Goal: Transaction & Acquisition: Subscribe to service/newsletter

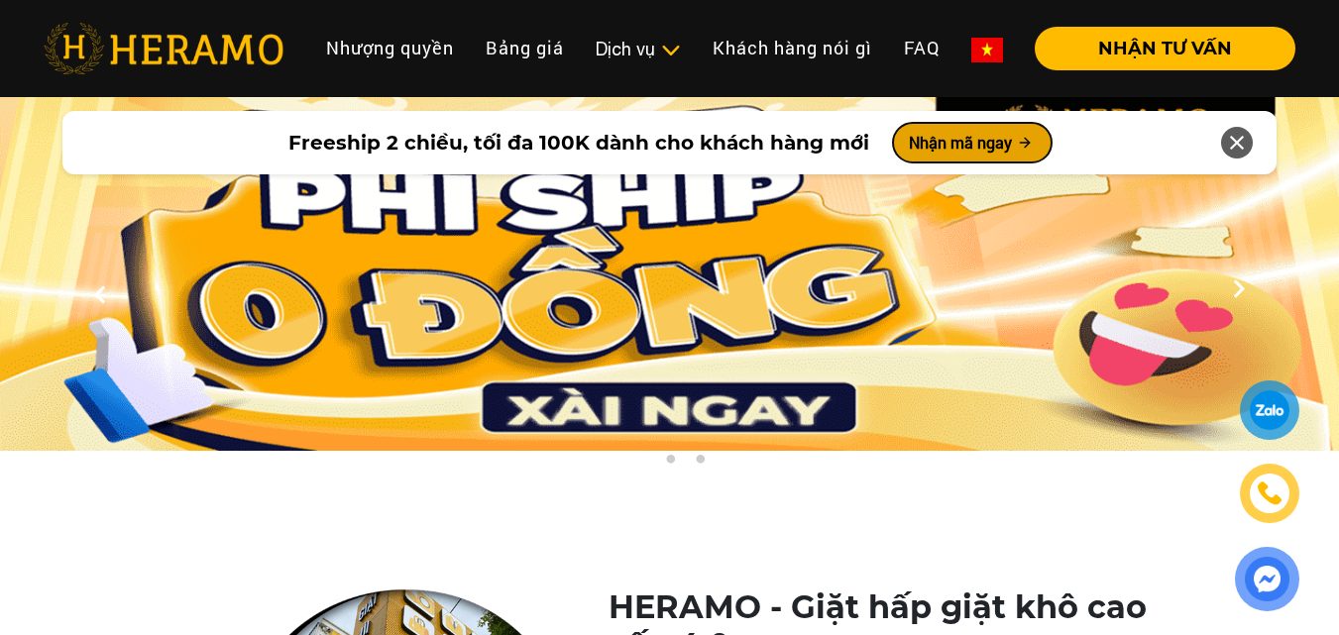
click at [970, 135] on button "Nhận mã ngay" at bounding box center [972, 143] width 159 height 40
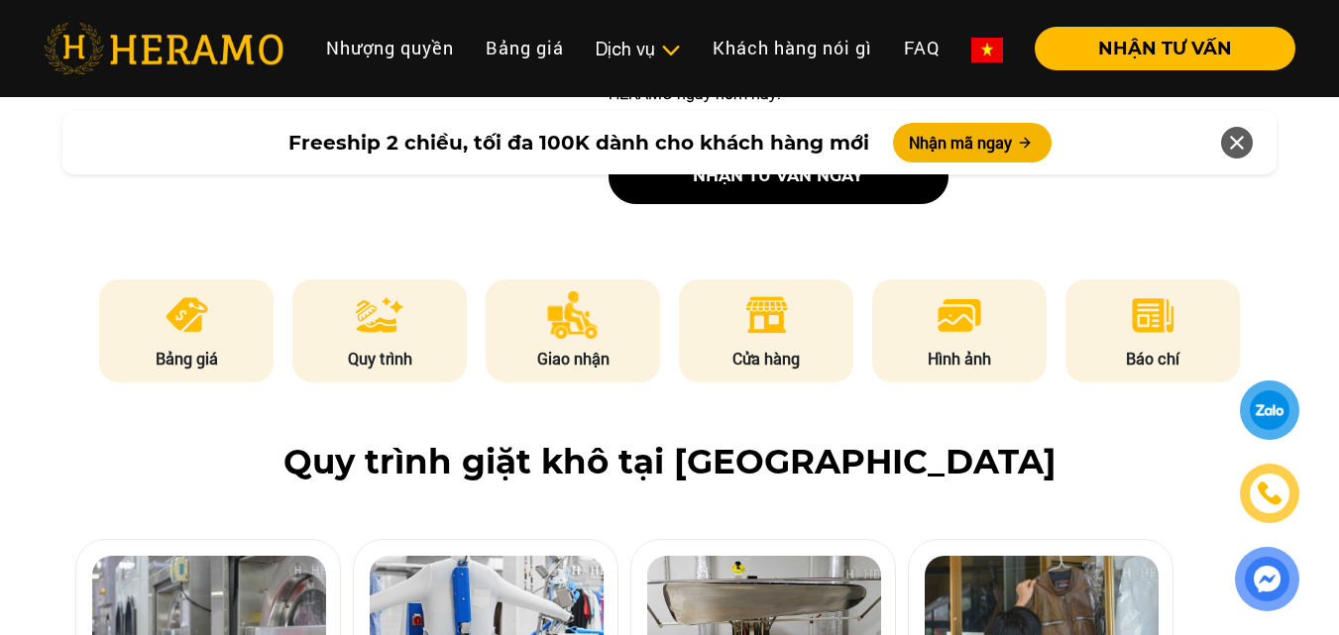
scroll to position [937, 0]
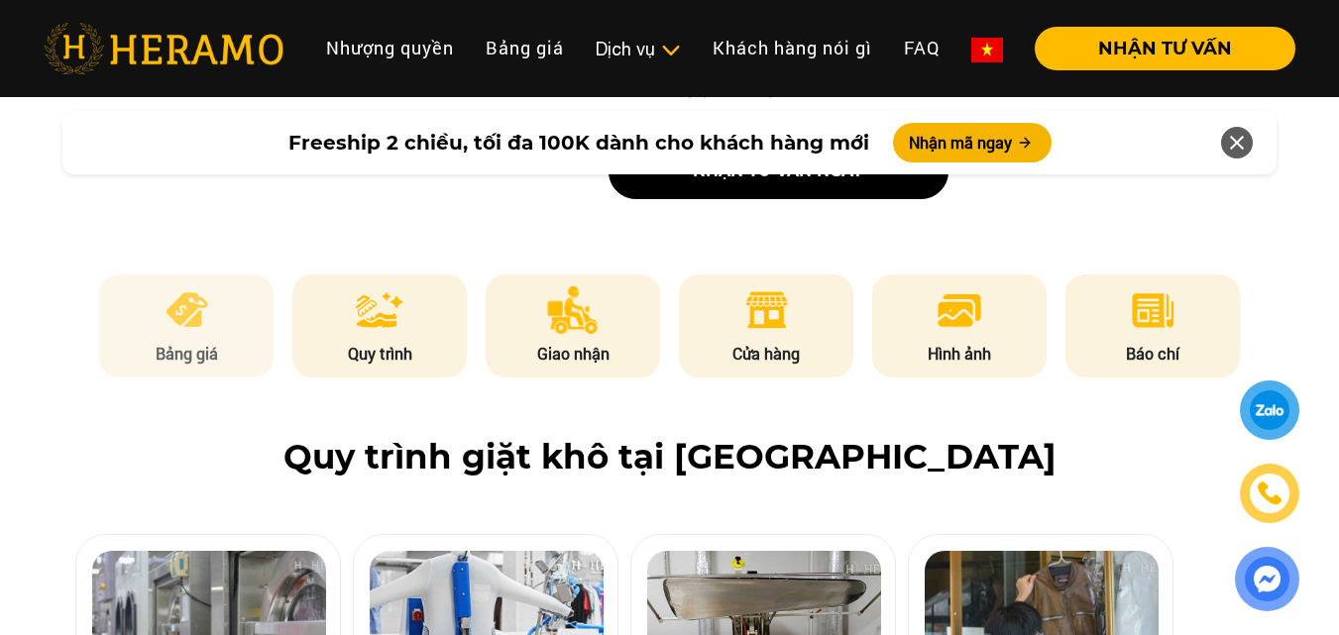
click at [198, 327] on li "Bảng giá" at bounding box center [186, 326] width 174 height 103
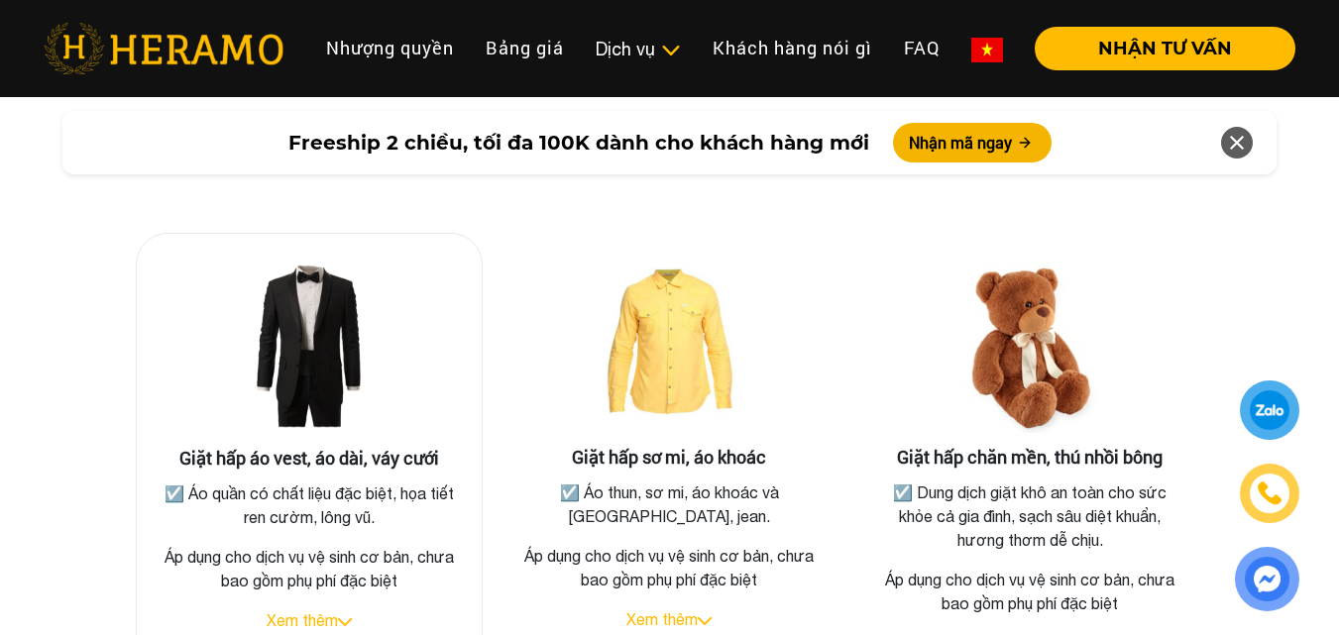
click at [246, 303] on img at bounding box center [309, 349] width 198 height 198
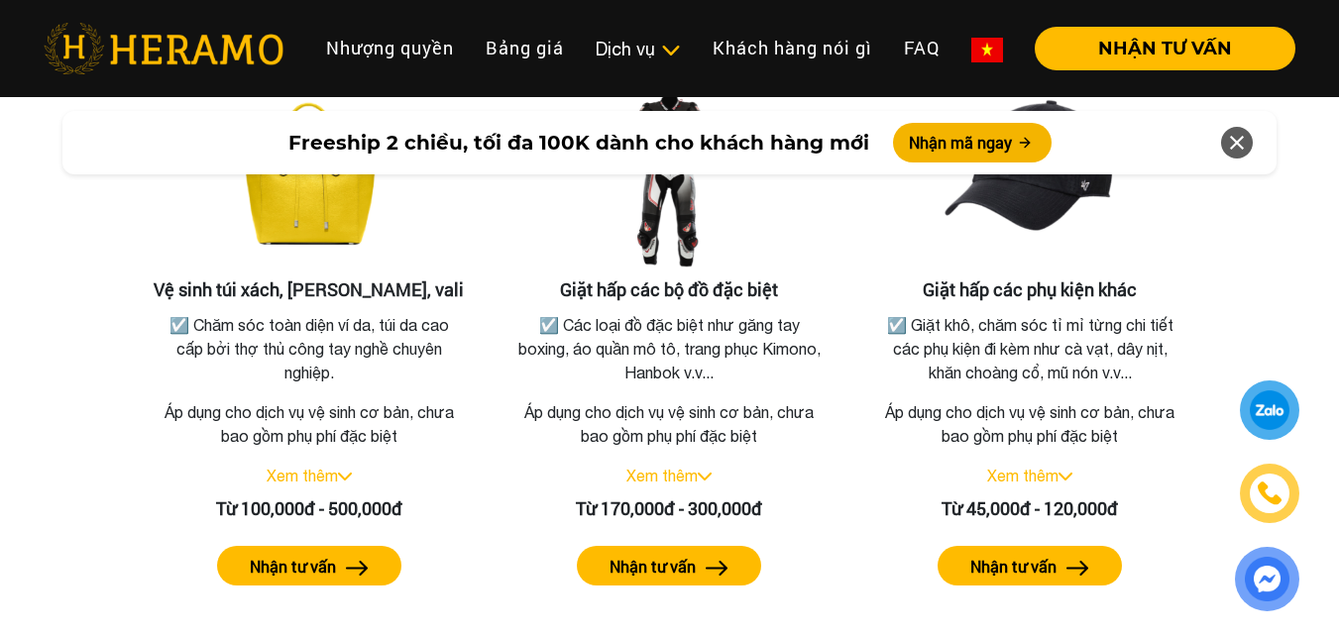
scroll to position [4330, 0]
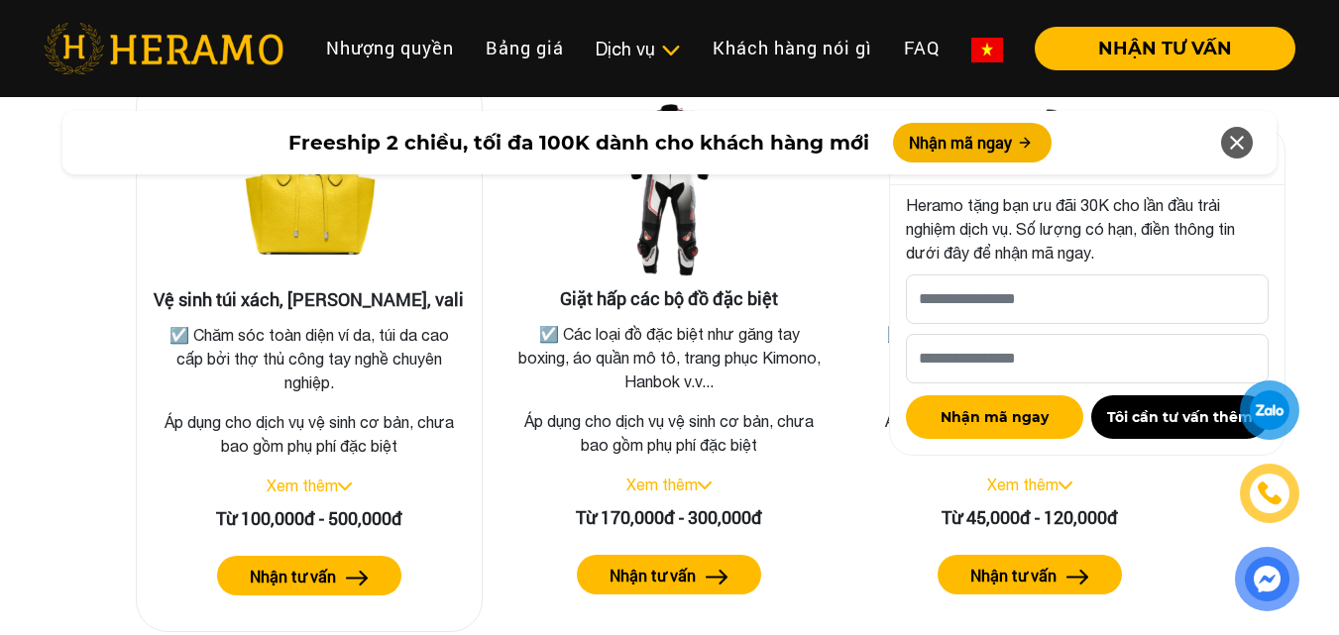
click at [335, 477] on link "Xem thêm" at bounding box center [302, 486] width 71 height 18
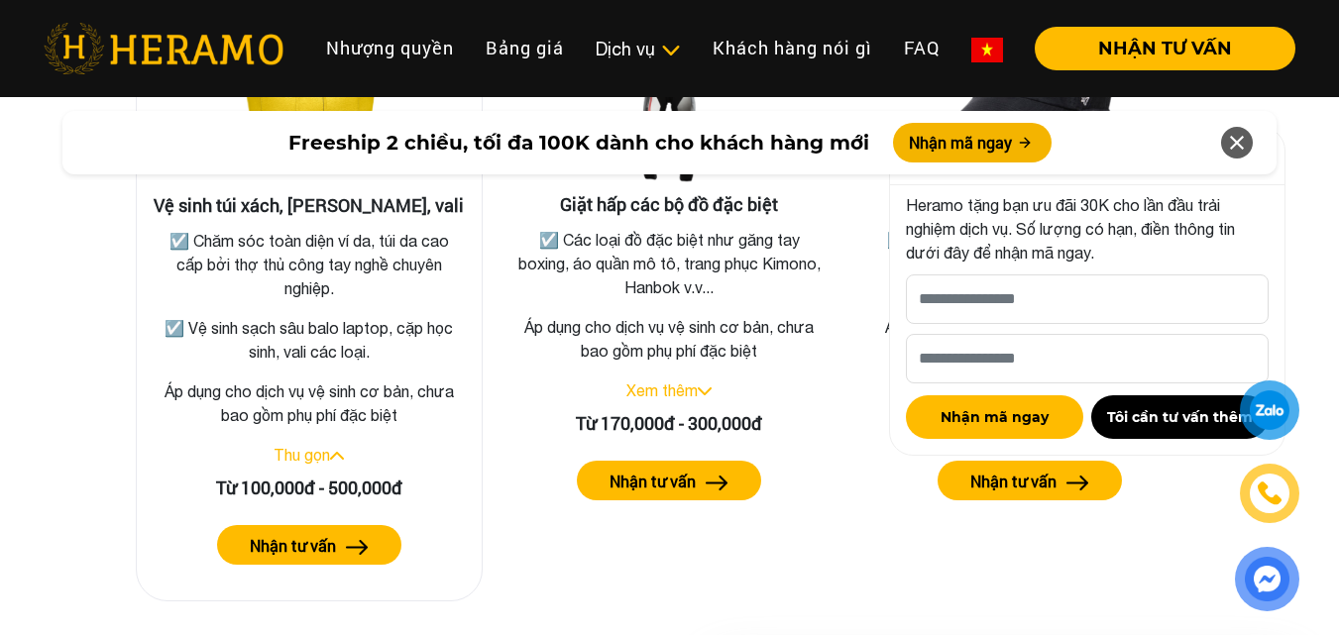
scroll to position [4428, 0]
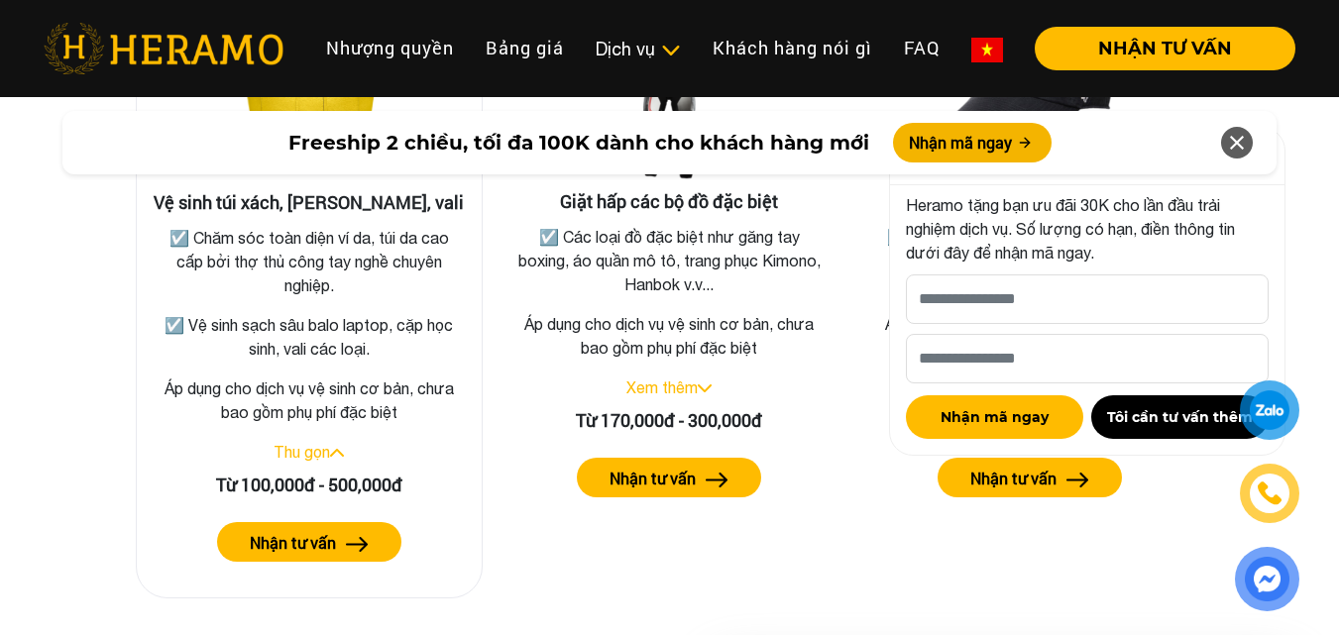
click at [388, 522] on button "Nhận tư vấn" at bounding box center [309, 542] width 184 height 40
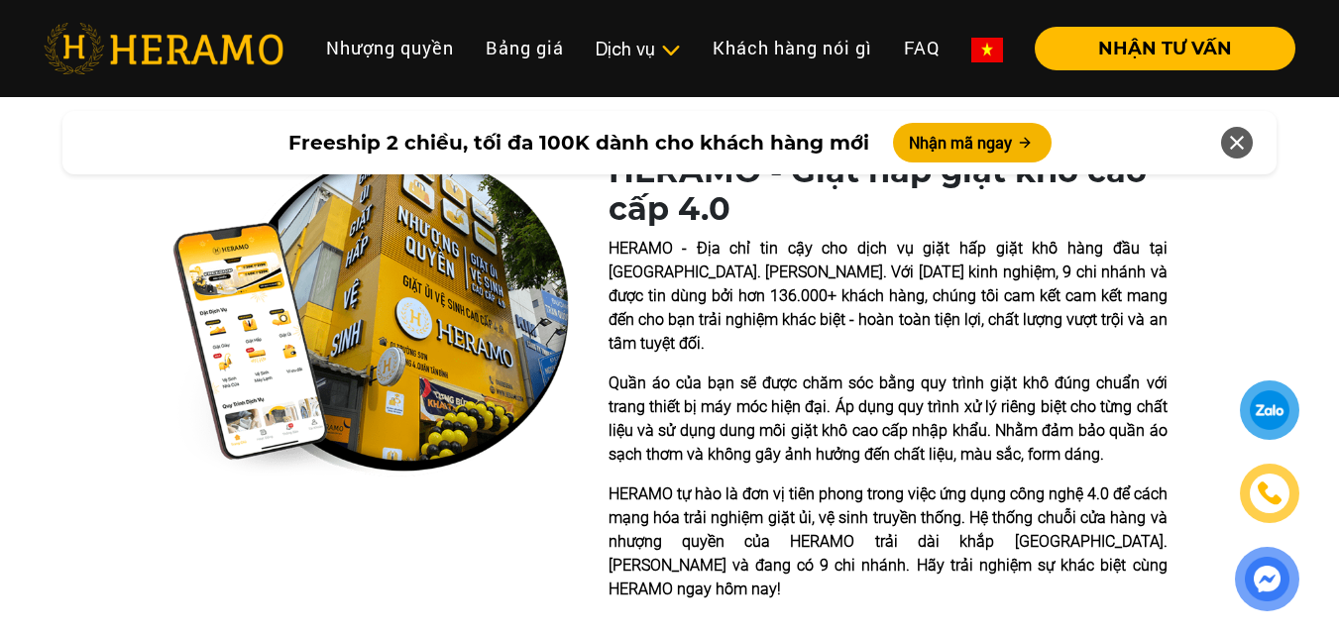
scroll to position [418, 0]
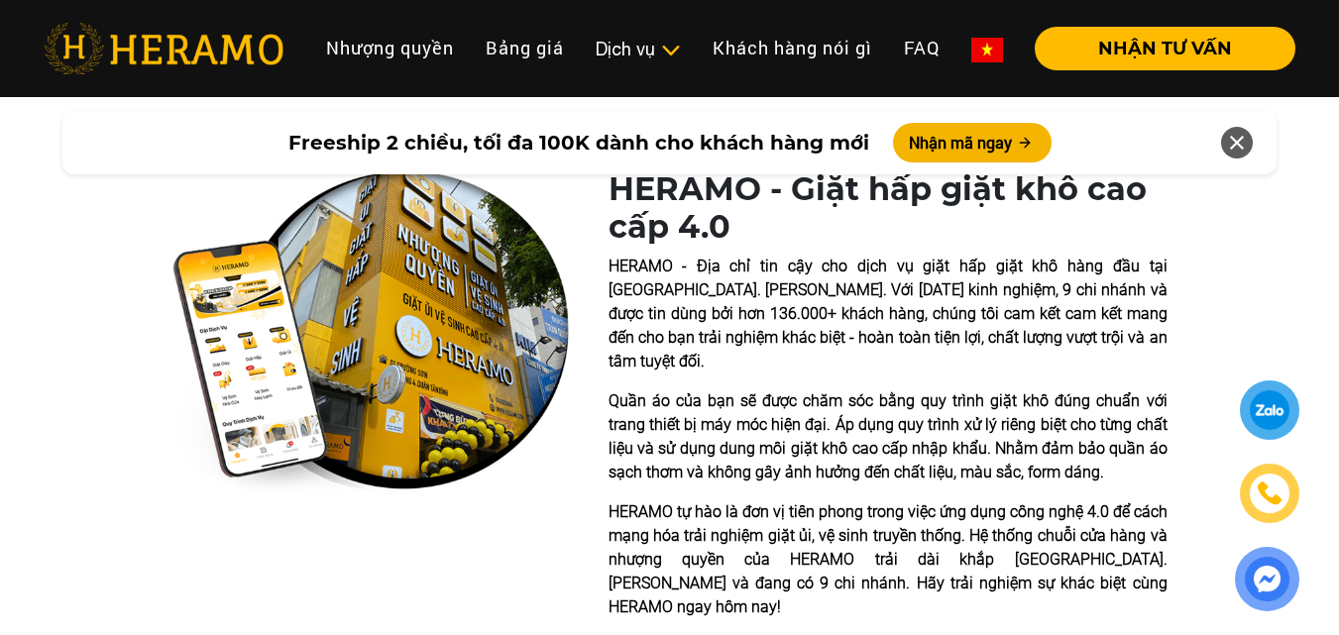
click at [481, 389] on img at bounding box center [370, 332] width 396 height 325
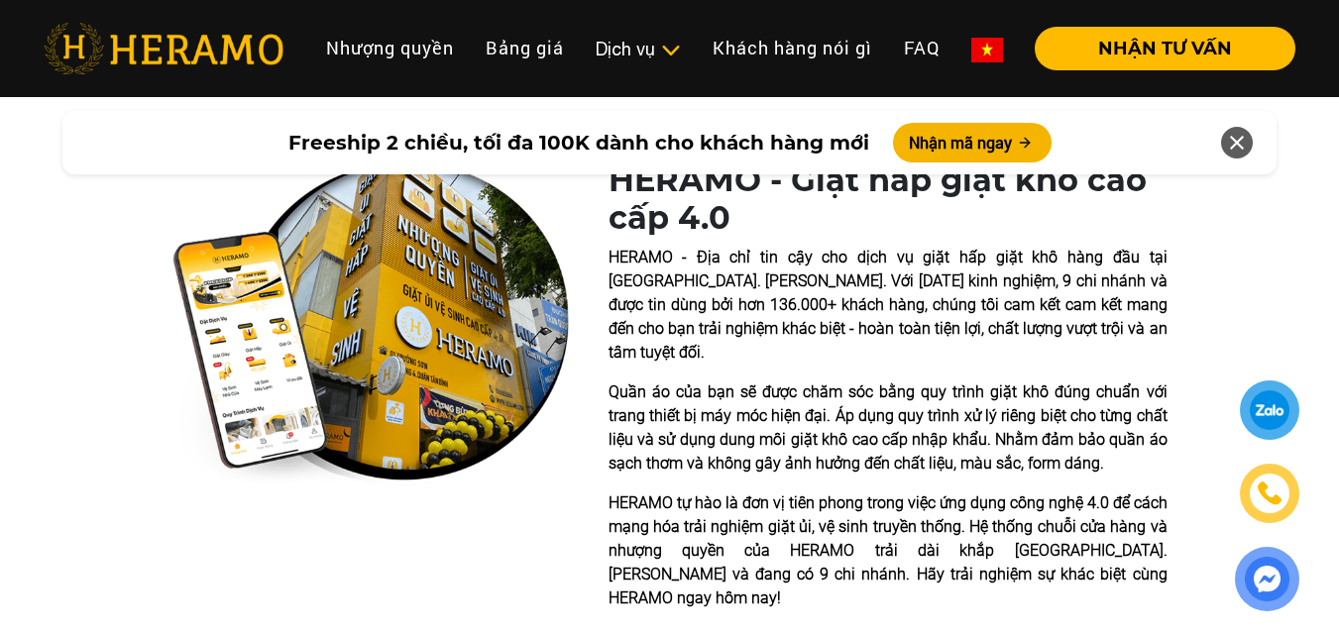
scroll to position [426, 0]
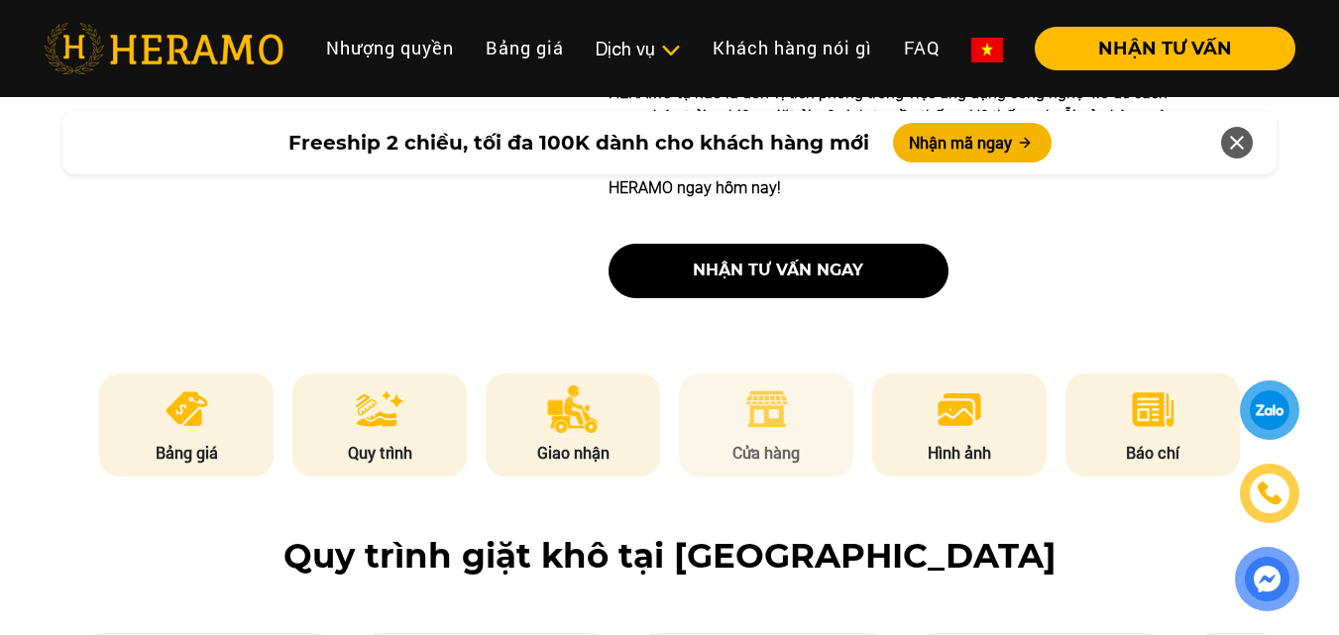
click at [766, 441] on p "Cửa hàng" at bounding box center [766, 453] width 174 height 24
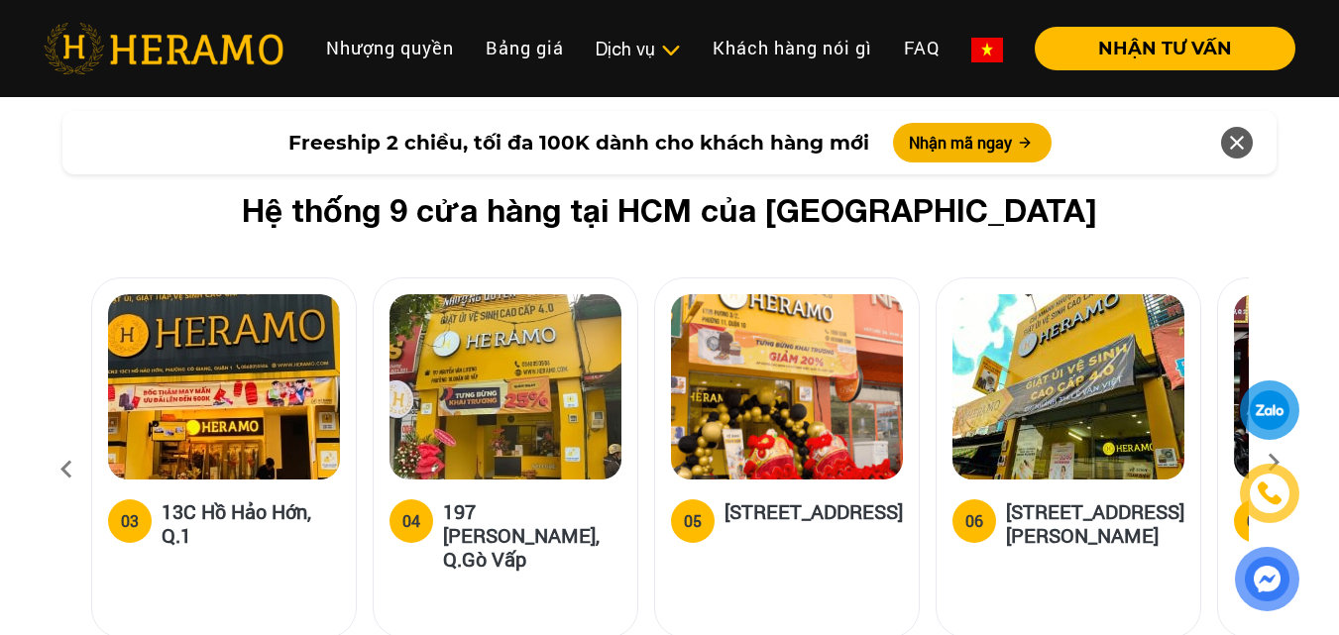
scroll to position [7637, 0]
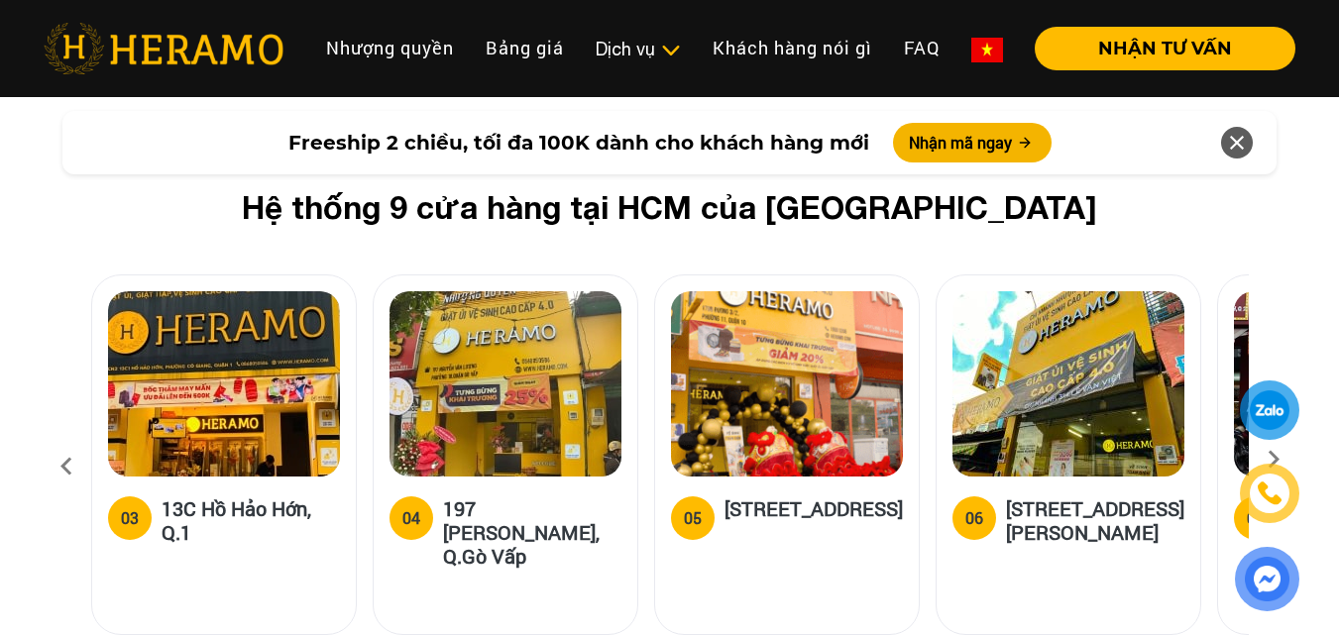
click at [1264, 460] on icon at bounding box center [1274, 466] width 36 height 13
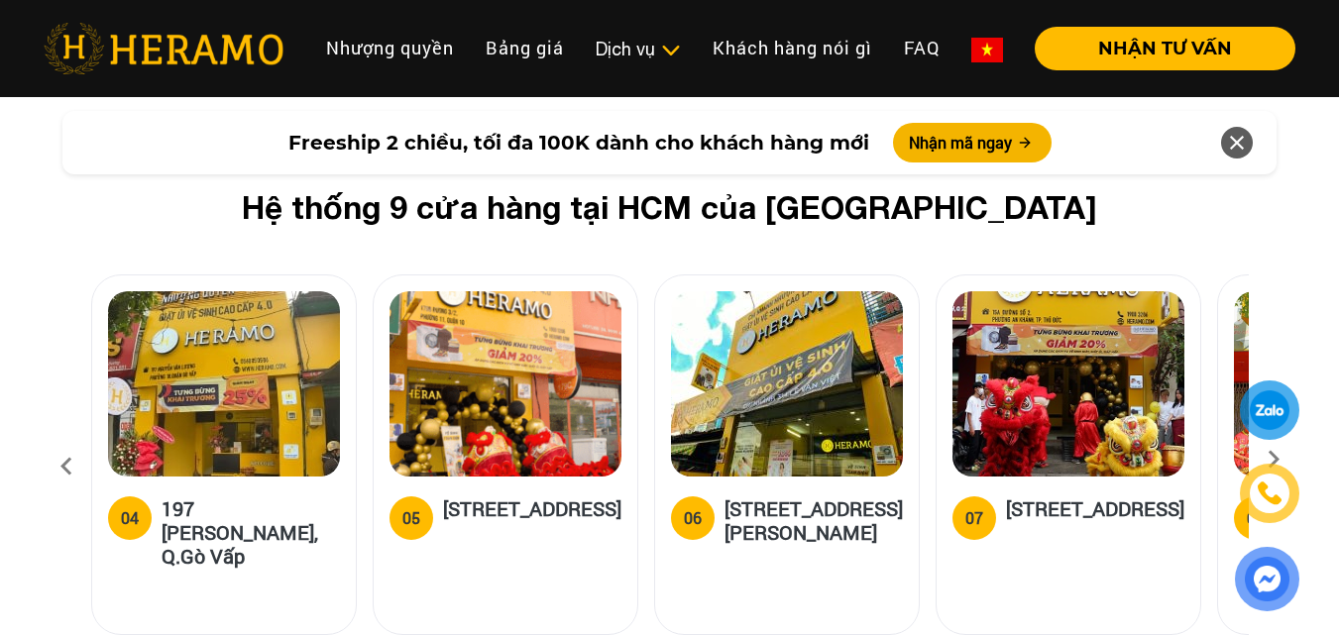
click at [1266, 460] on icon at bounding box center [1274, 466] width 36 height 13
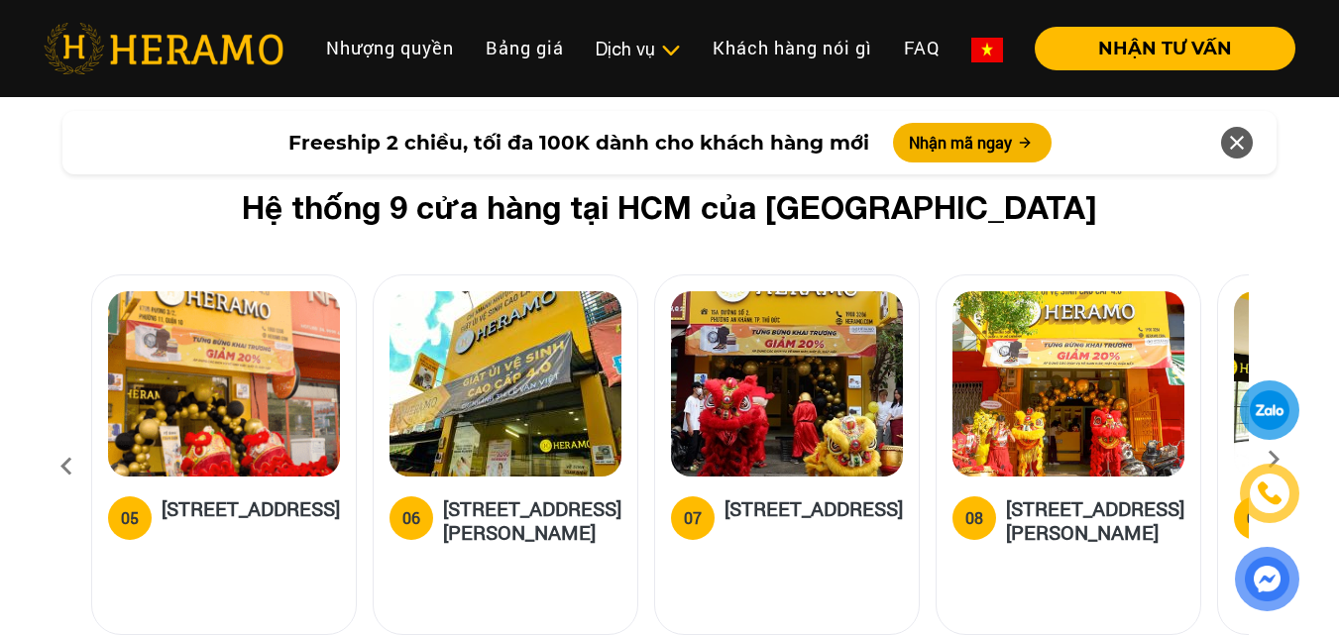
click at [1278, 460] on icon at bounding box center [1274, 466] width 36 height 13
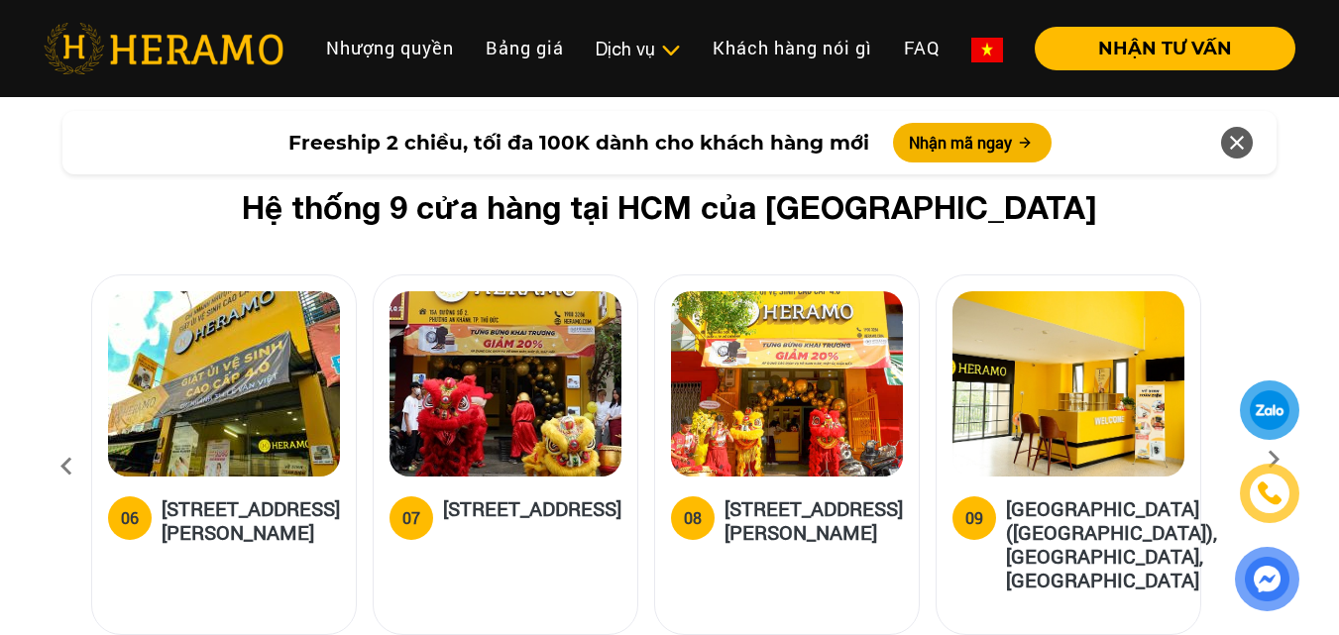
click at [1264, 460] on icon at bounding box center [1274, 466] width 36 height 13
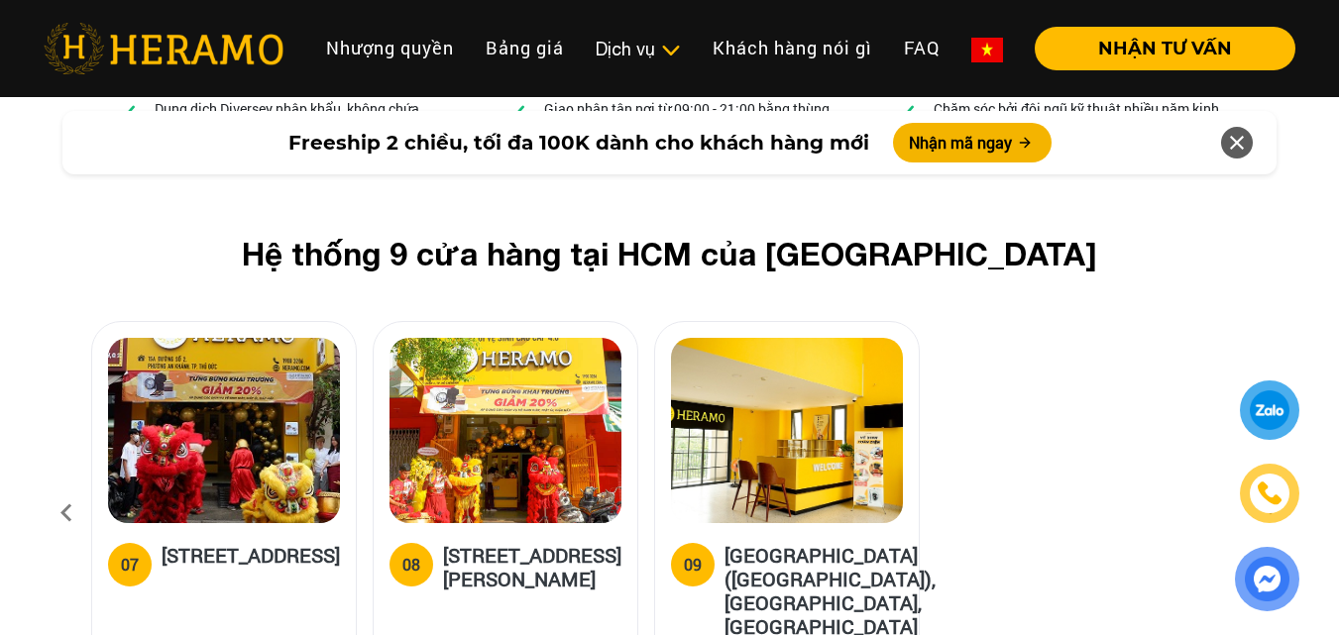
scroll to position [7591, 0]
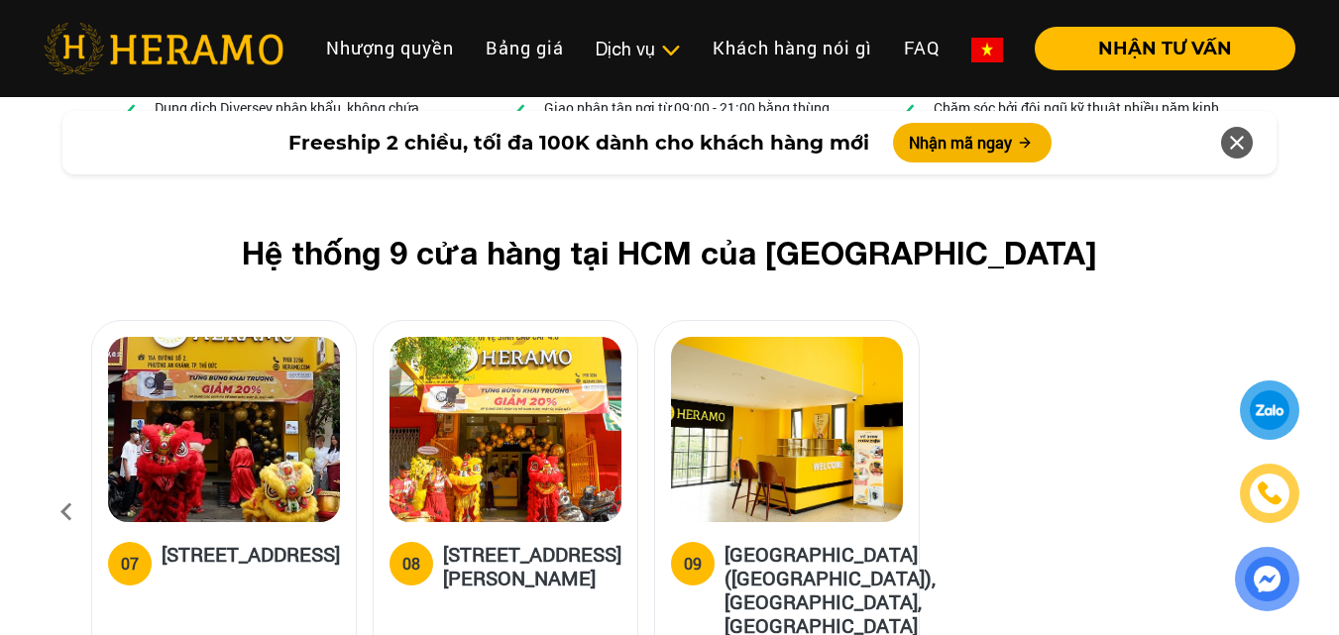
click at [1271, 505] on icon at bounding box center [1274, 511] width 36 height 13
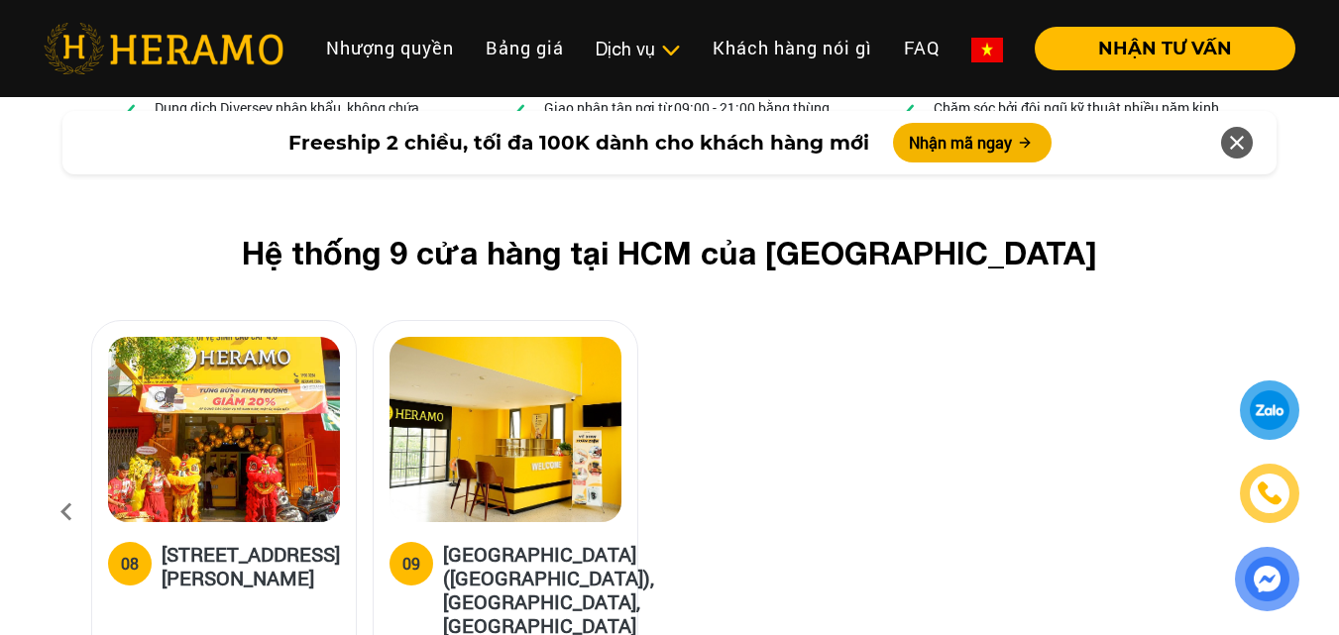
click at [1265, 505] on icon at bounding box center [1274, 511] width 36 height 13
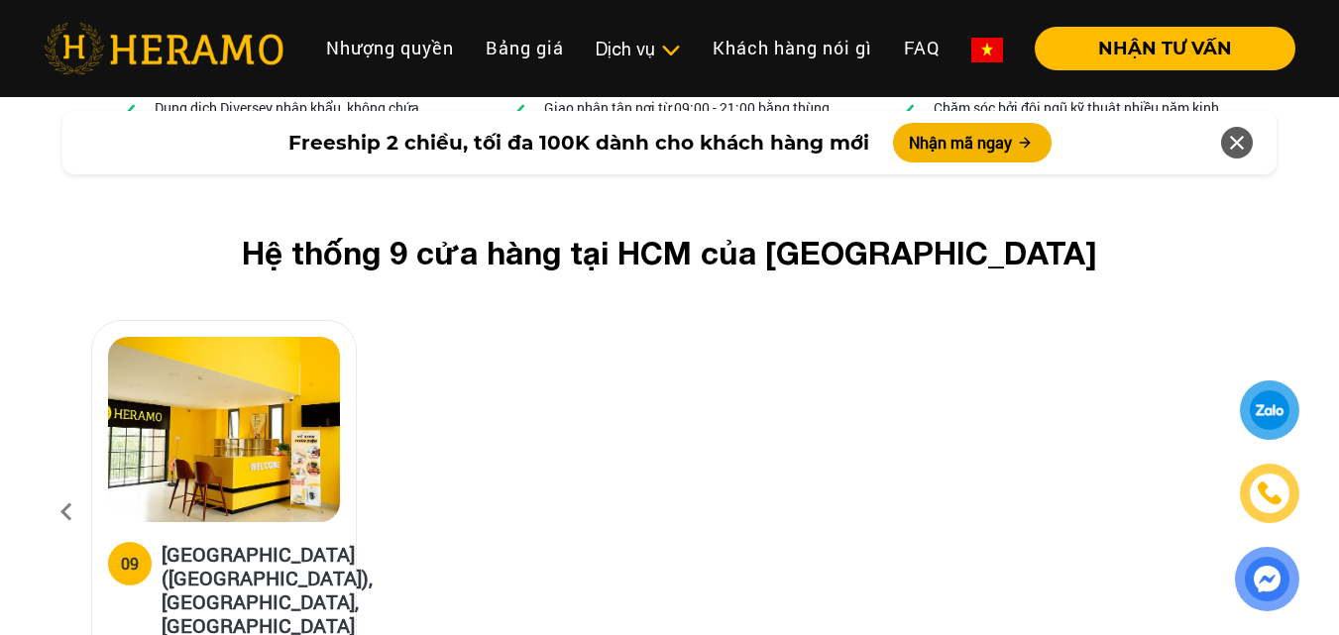
click at [1264, 505] on icon at bounding box center [1274, 511] width 36 height 13
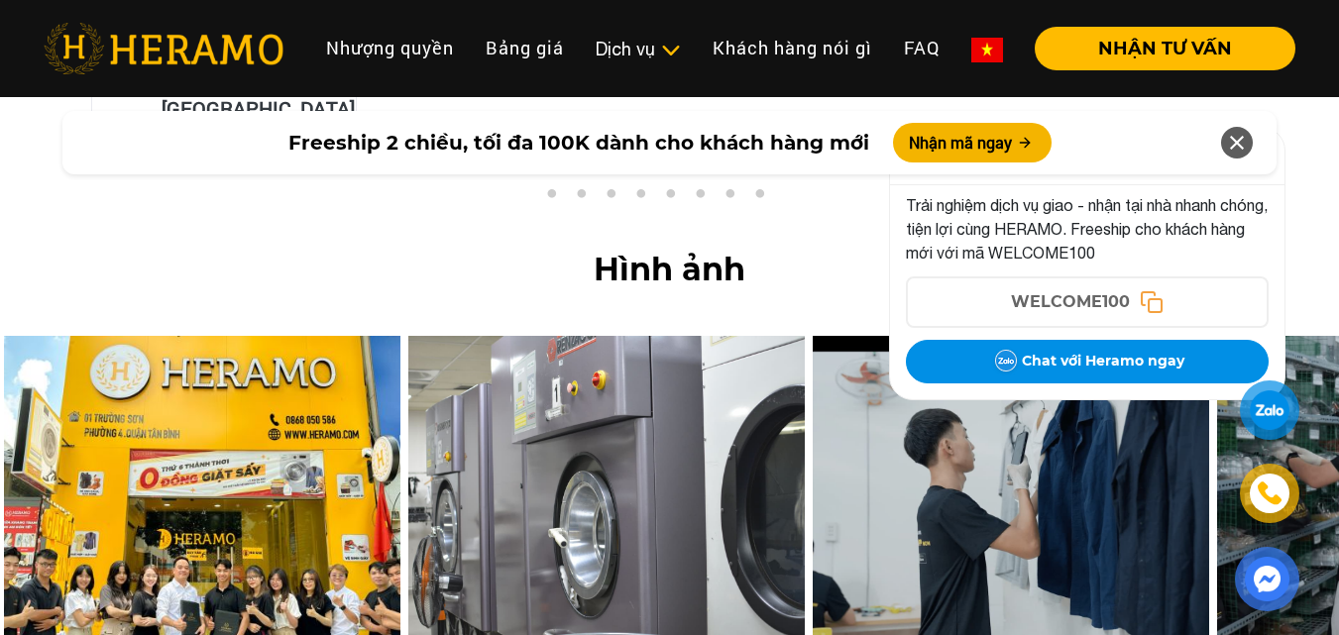
scroll to position [8113, 0]
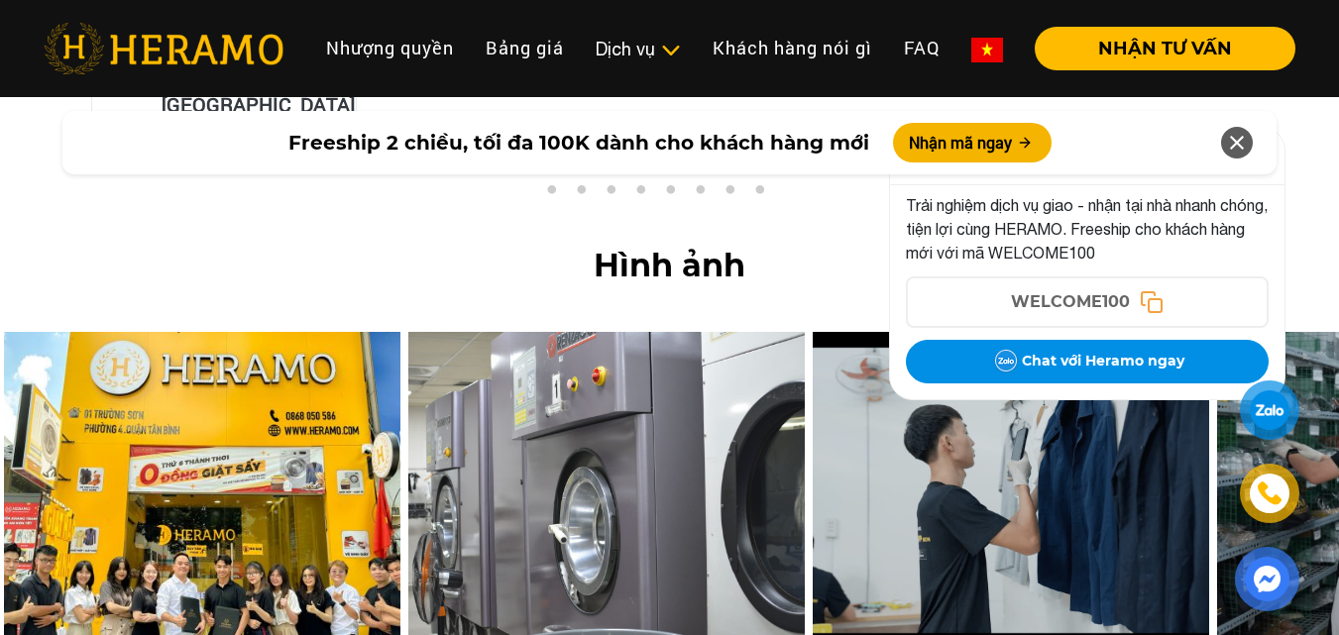
click at [1234, 149] on icon at bounding box center [1237, 143] width 24 height 36
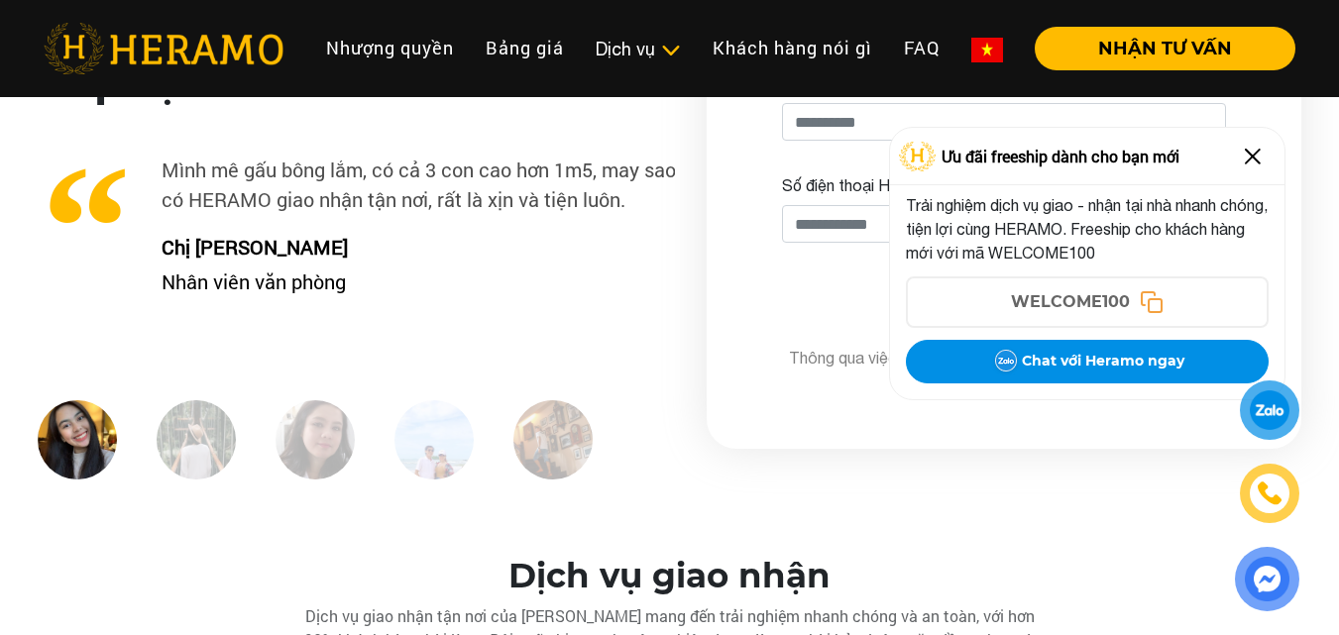
scroll to position [5096, 0]
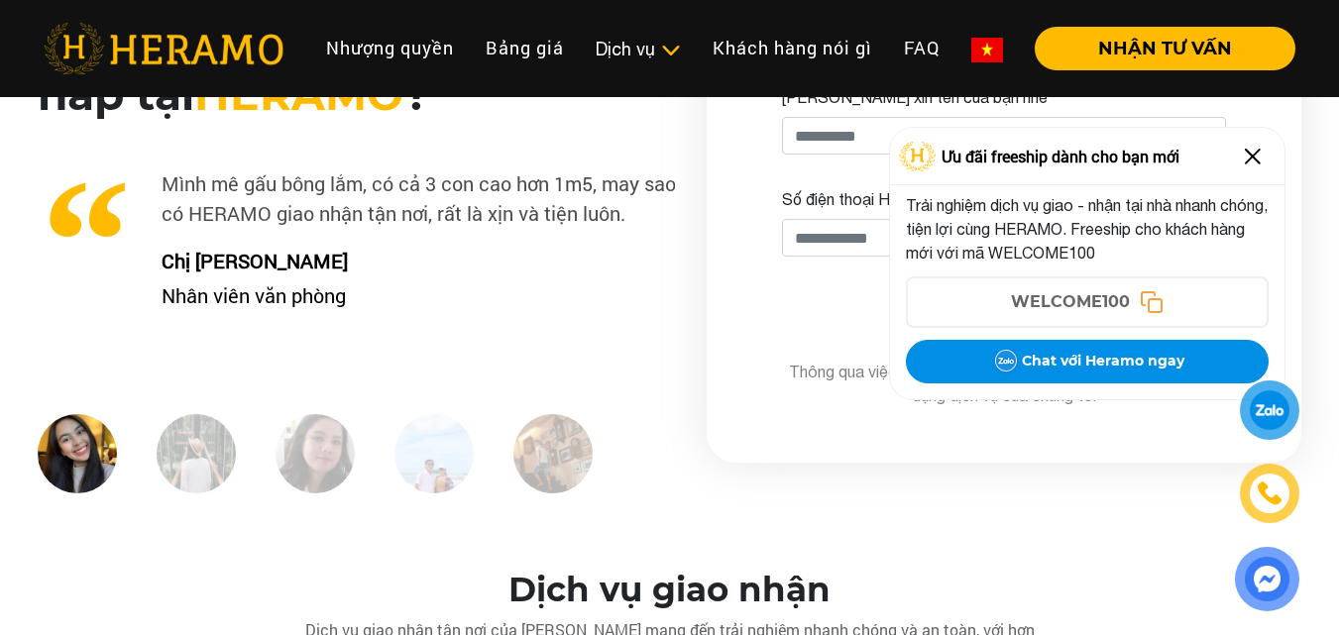
click at [0, 235] on div "Đánh giá khách hàng sau khi sử dụng dịch vụ giặt hấp tại [GEOGRAPHIC_DATA] ? Tì…" at bounding box center [669, 218] width 1339 height 586
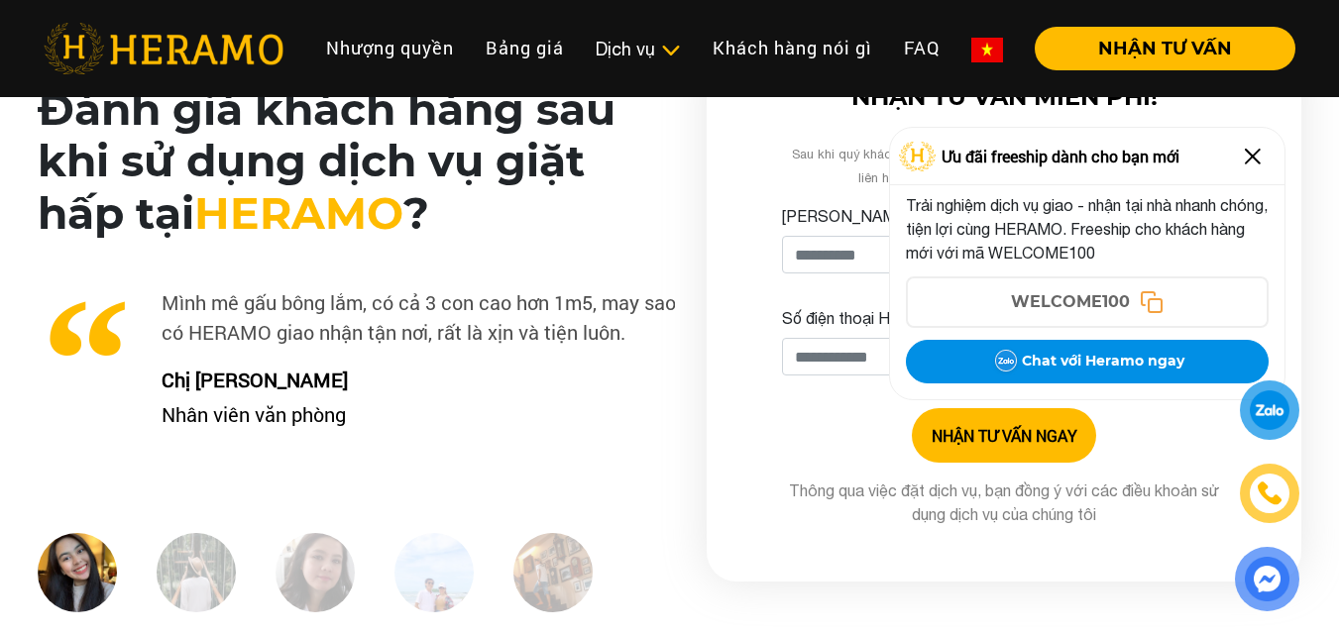
scroll to position [4937, 0]
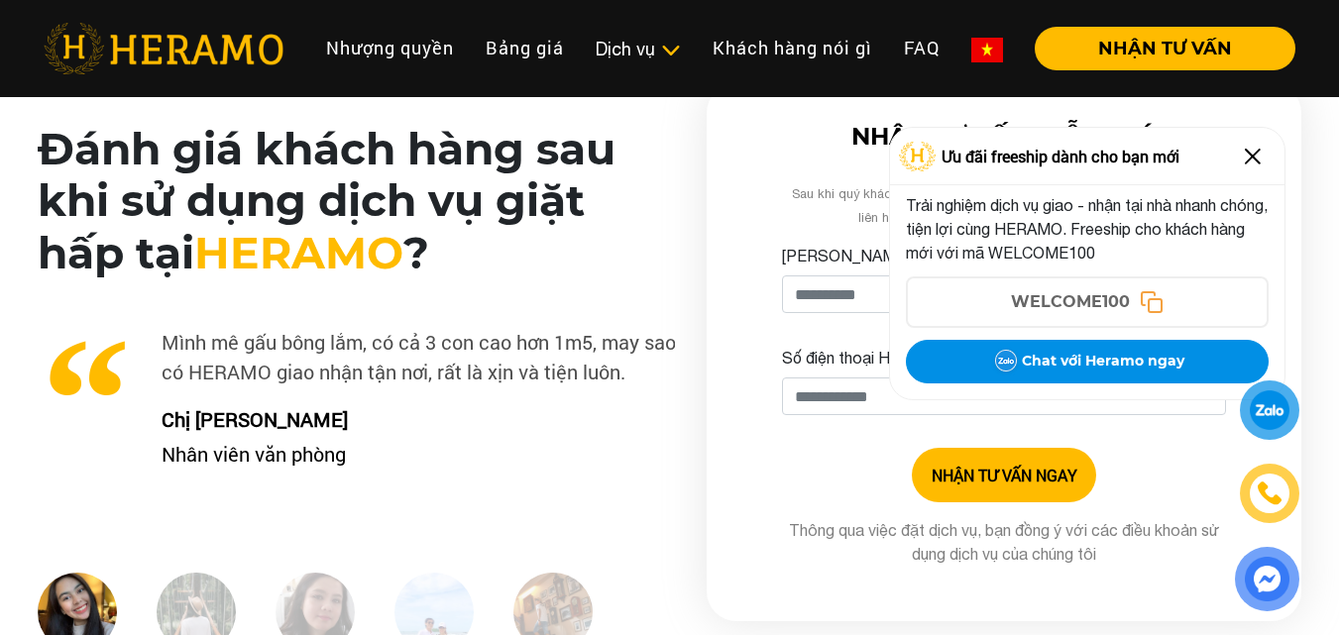
click at [140, 327] on p "Mình mê gấu bông lắm, có cả 3 con cao hơn 1m5, may sao có HERAMO giao nhận tận …" at bounding box center [357, 356] width 638 height 59
click at [23, 338] on div "Đánh giá khách hàng sau khi sử dụng dịch vụ giặt hấp tại [GEOGRAPHIC_DATA] ? Tì…" at bounding box center [357, 396] width 670 height 546
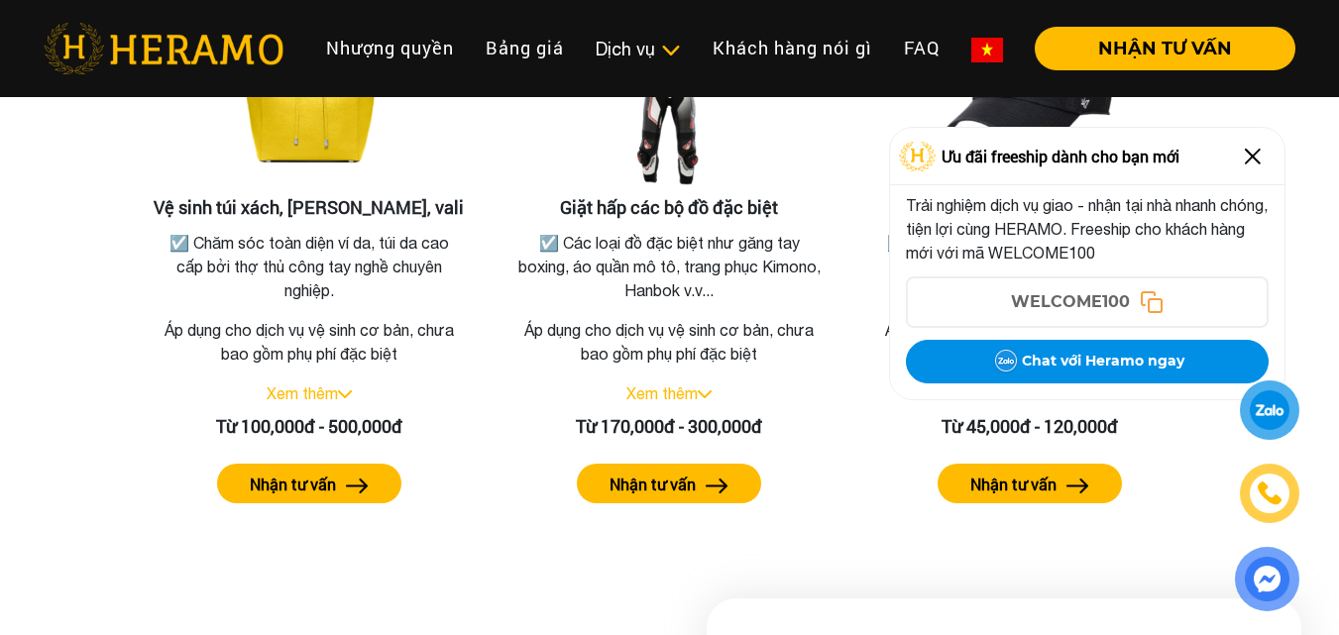
scroll to position [4303, 0]
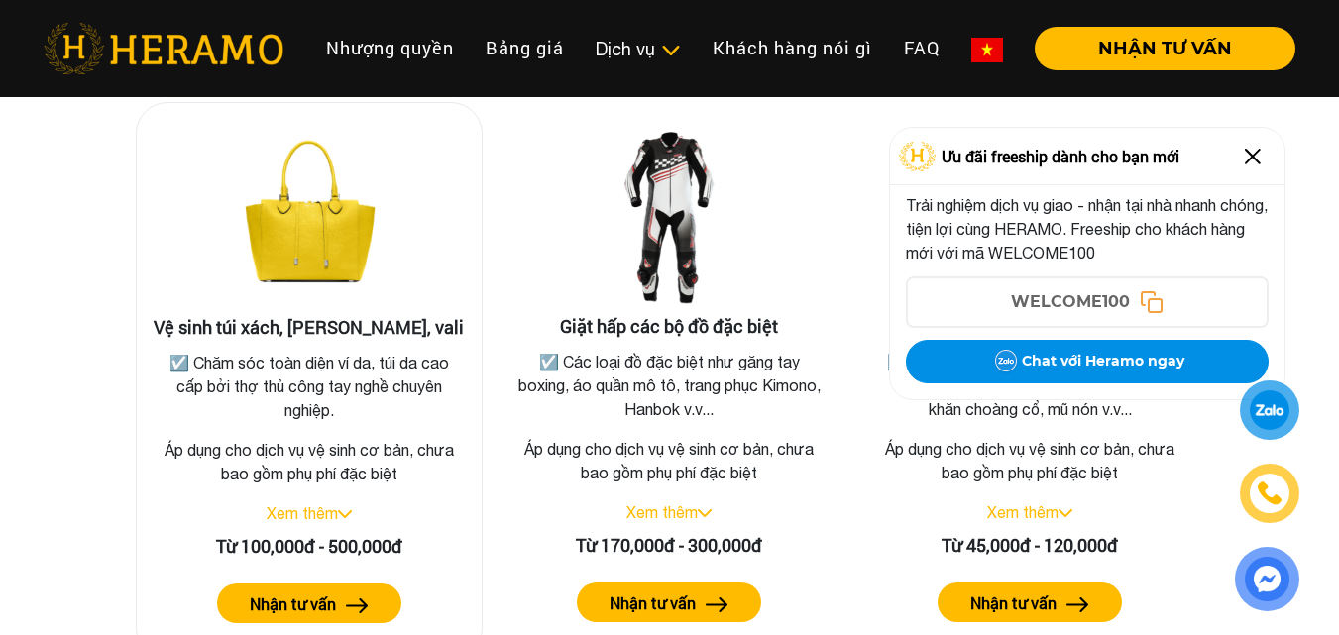
click at [273, 505] on link "Xem thêm" at bounding box center [302, 514] width 71 height 18
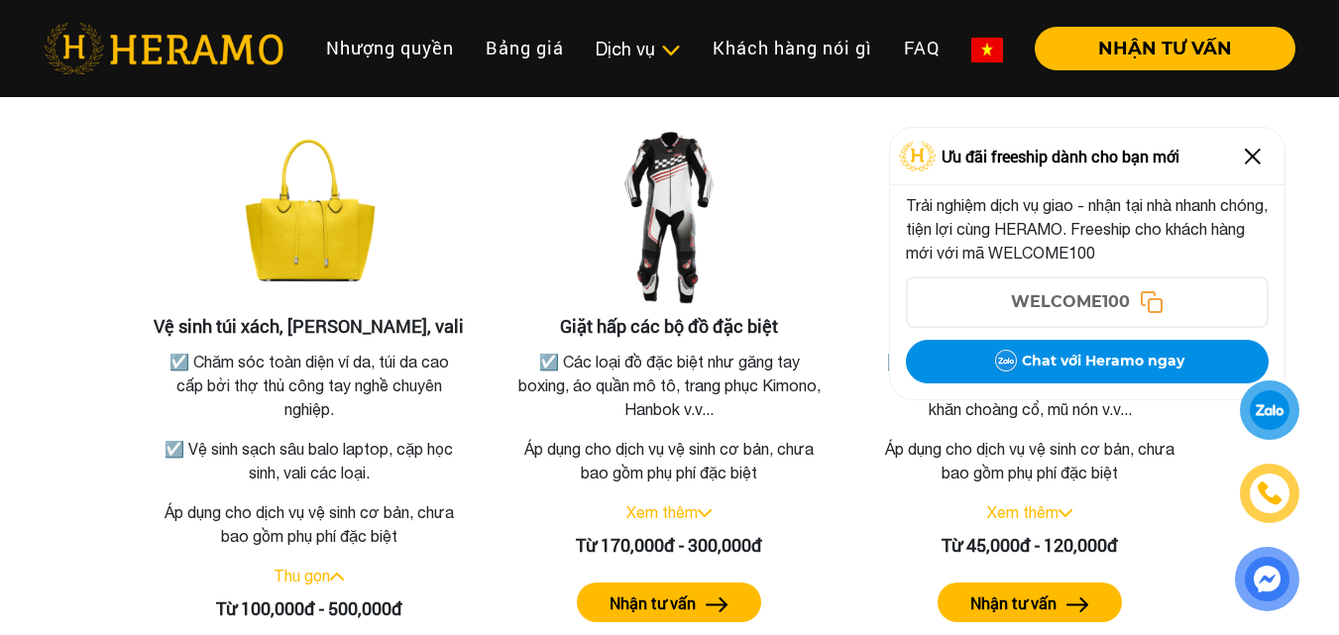
click at [105, 532] on div "Giặt hấp áo vest, áo dài, váy cưới ☑️ Áo quần có chất liệu đặc biệt, họa tiết r…" at bounding box center [670, 73] width 1130 height 1293
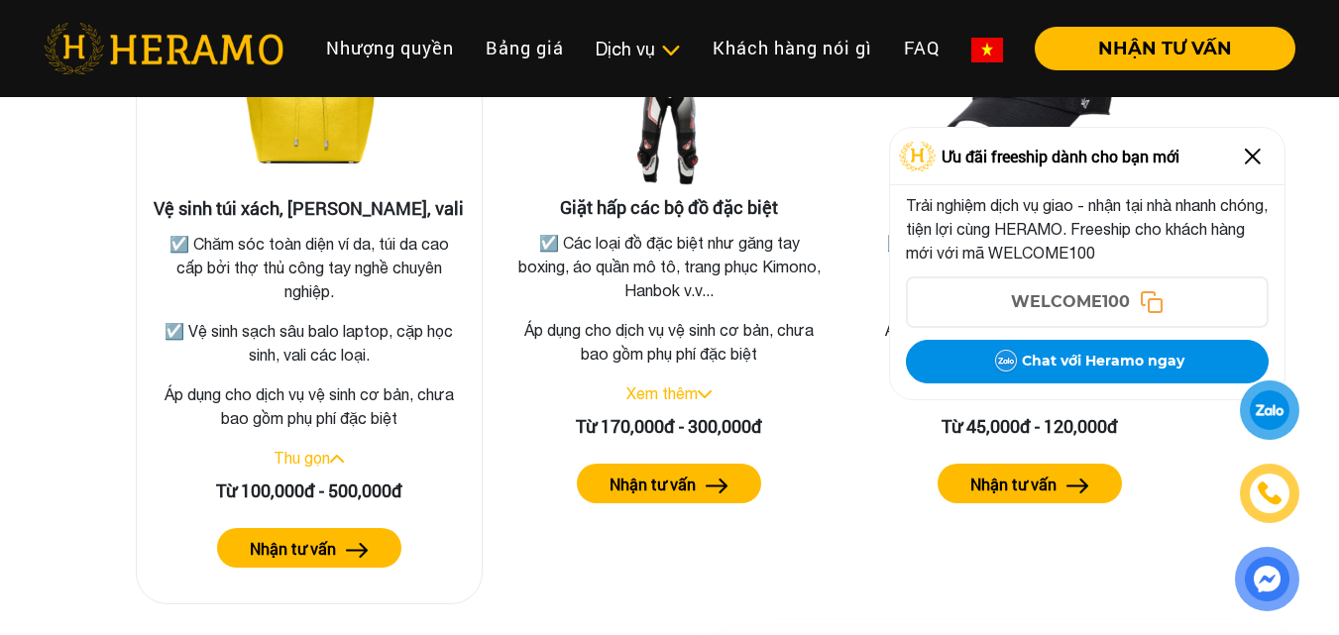
scroll to position [4423, 0]
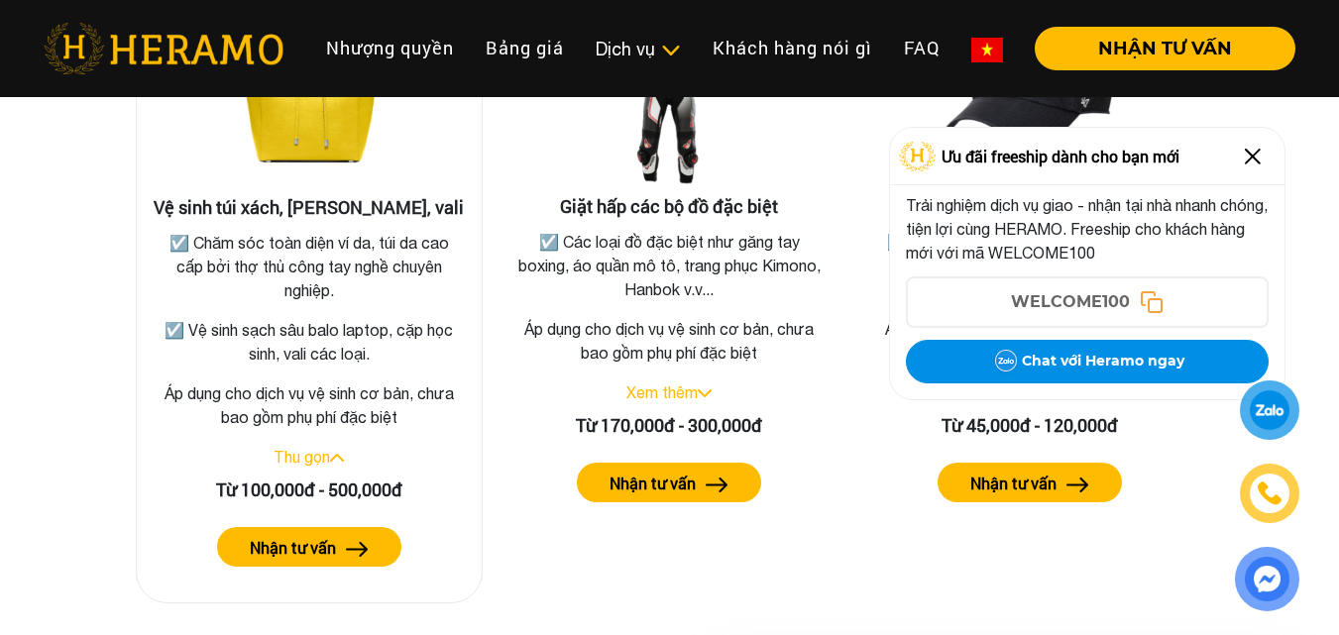
click at [312, 536] on label "Nhận tư vấn" at bounding box center [293, 548] width 86 height 24
